Goal: Check status: Check status

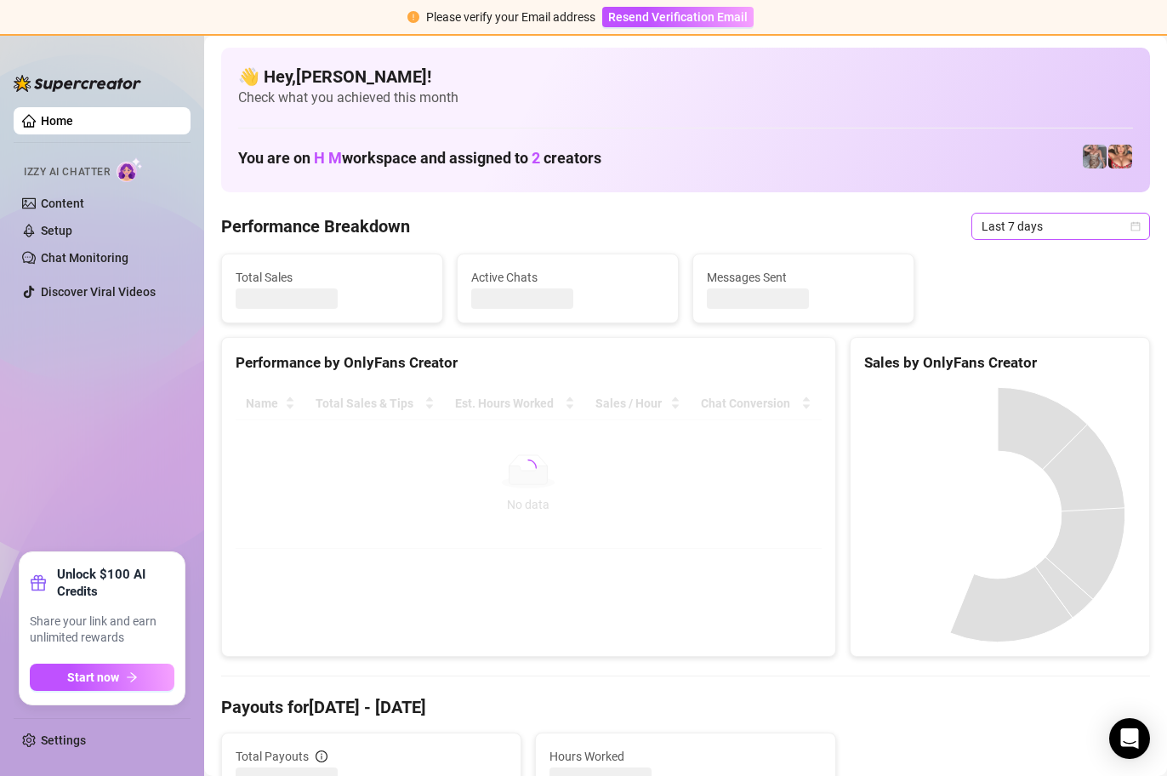
click at [1131, 225] on icon "calendar" at bounding box center [1135, 225] width 9 height 9
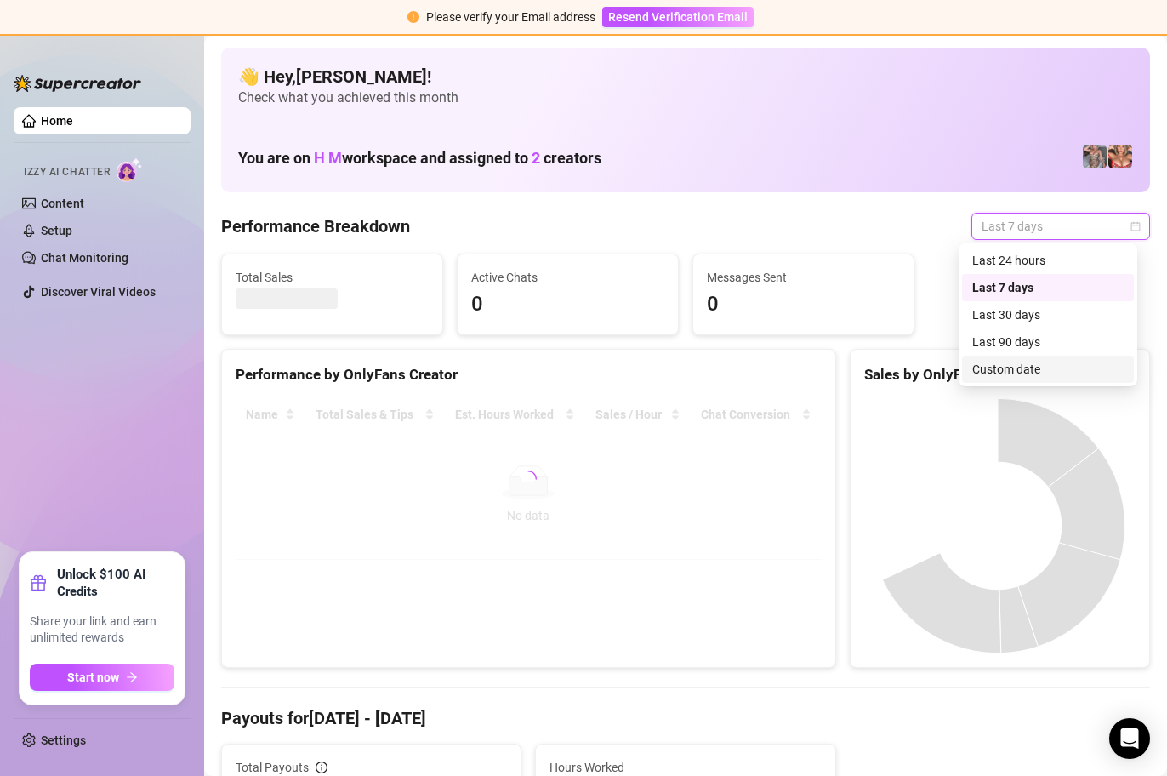
click at [1013, 367] on div "Custom date" at bounding box center [1047, 369] width 151 height 19
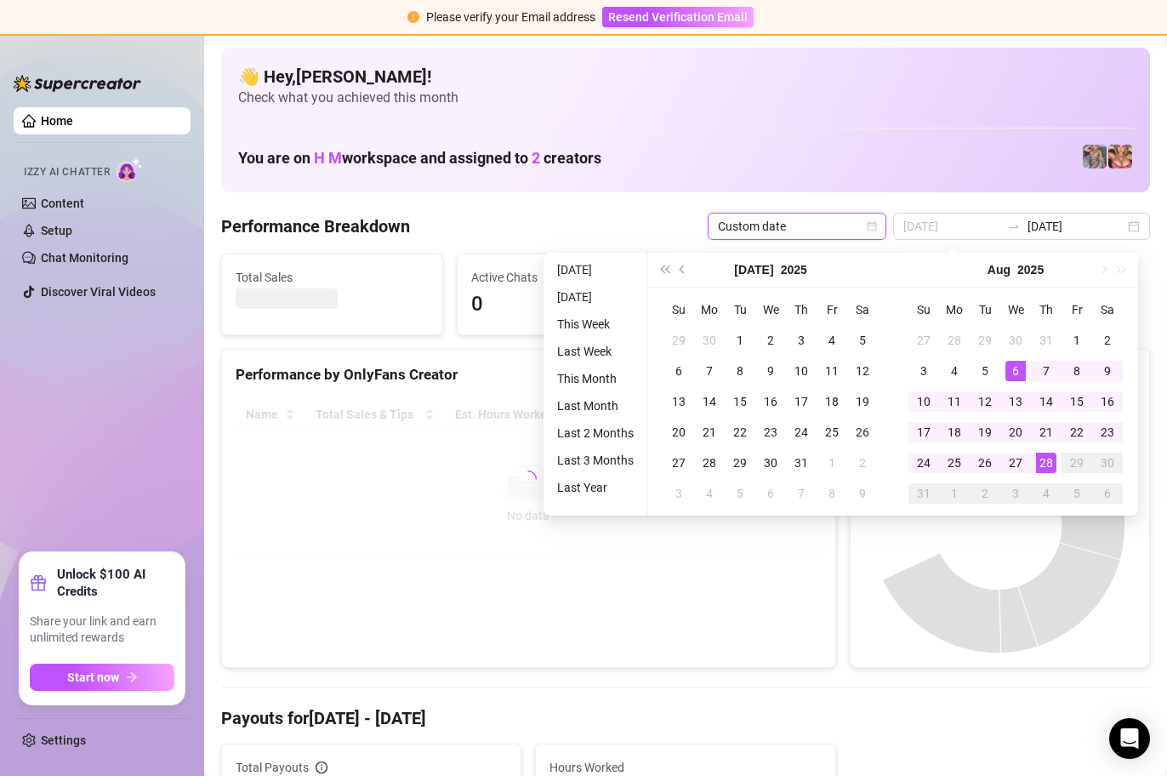
type input "[DATE]"
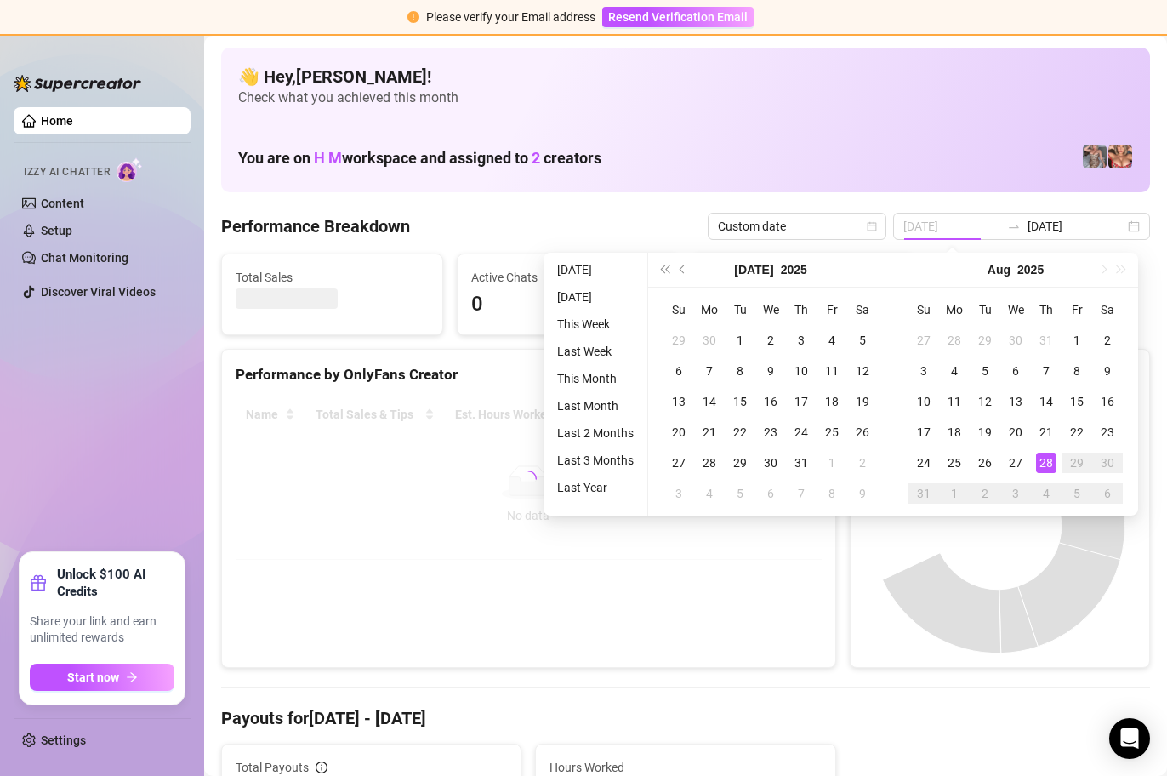
click at [1049, 458] on div "28" at bounding box center [1046, 463] width 20 height 20
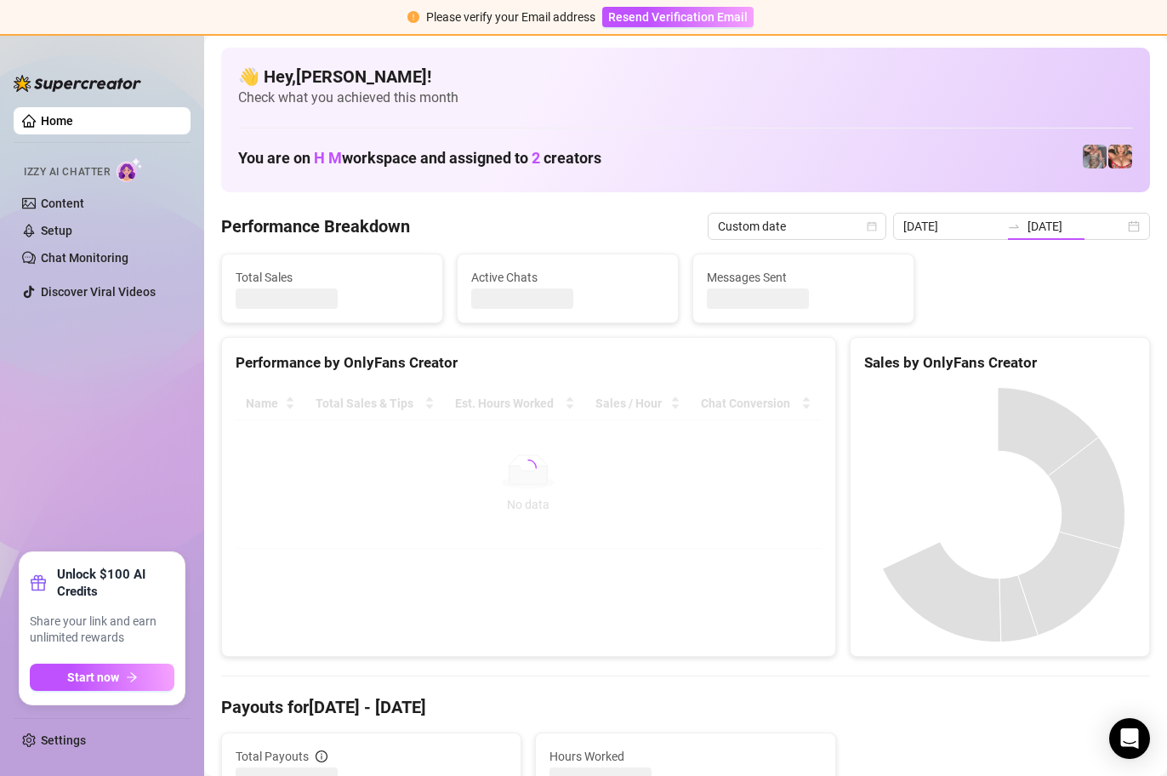
type input "[DATE]"
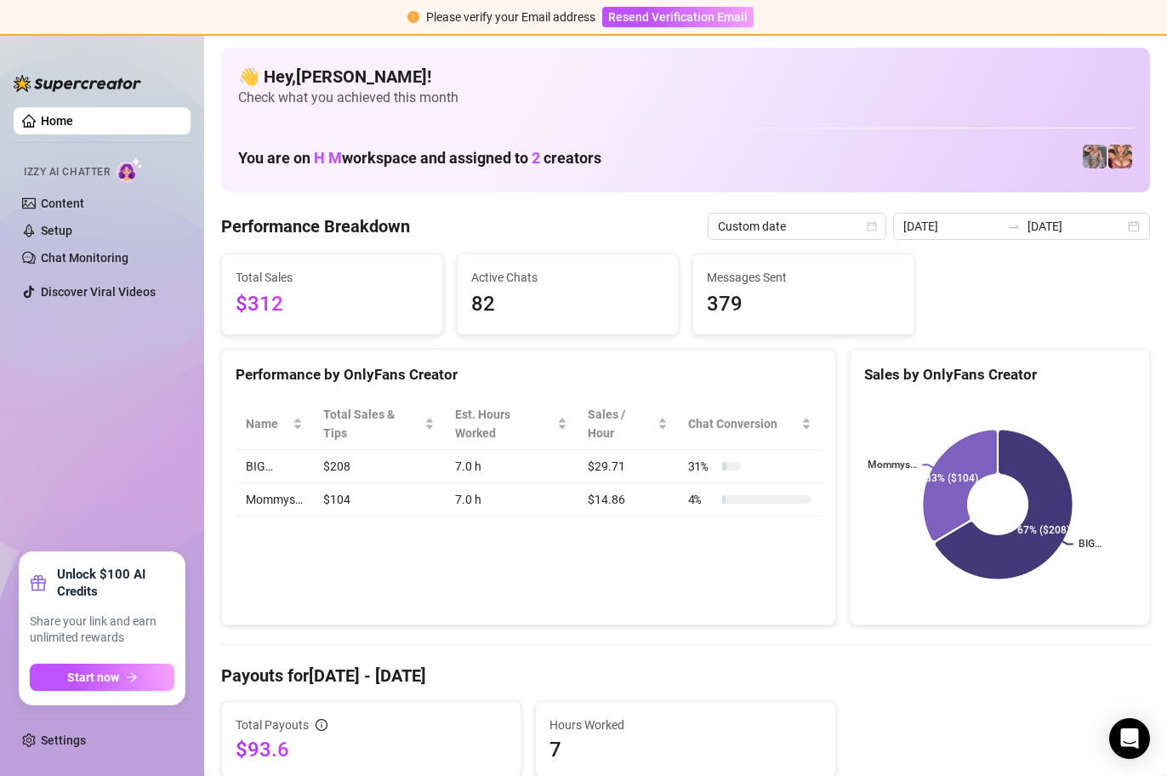
click at [473, 227] on div "Performance Breakdown Custom date [DATE] [DATE]" at bounding box center [685, 226] width 929 height 27
